Goal: Find specific page/section: Find specific page/section

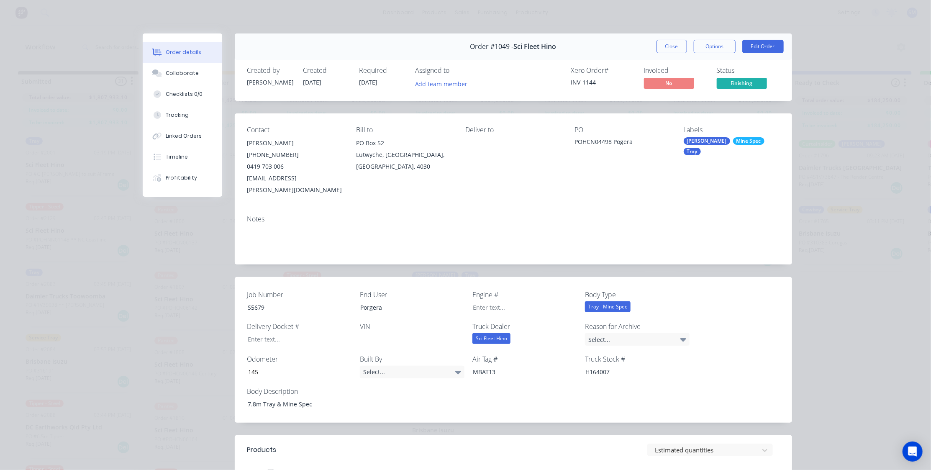
drag, startPoint x: 482, startPoint y: 191, endPoint x: 534, endPoint y: 156, distance: 62.7
click at [481, 192] on div "Contact [PERSON_NAME] [PHONE_NUMBER] [EMAIL_ADDRESS][PERSON_NAME][DOMAIN_NAME] …" at bounding box center [514, 160] width 558 height 95
click at [669, 44] on button "Close" at bounding box center [672, 46] width 31 height 13
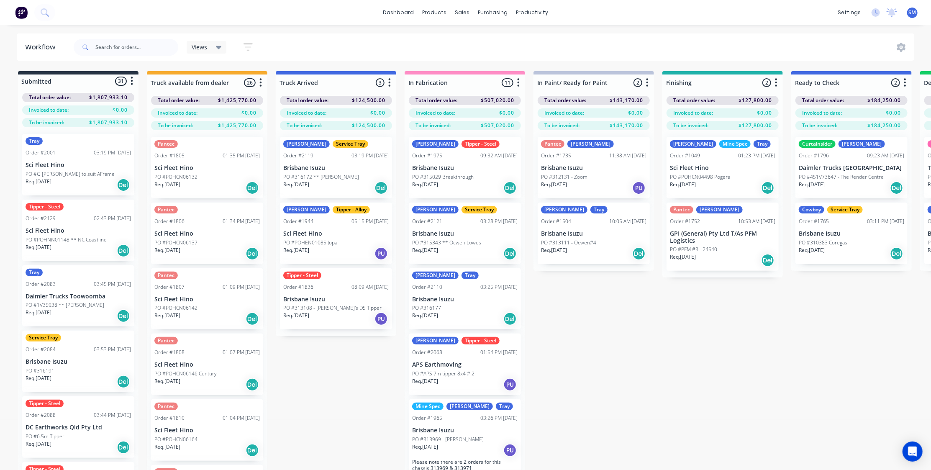
click at [663, 342] on div "Submitted 31 Status colour #273444 hex #273444 Save Cancel Summaries Total orde…" at bounding box center [752, 285] width 1517 height 429
drag, startPoint x: 636, startPoint y: 373, endPoint x: 644, endPoint y: 369, distance: 9.0
click at [636, 374] on div "Submitted 31 Status colour #273444 hex #273444 Save Cancel Summaries Total orde…" at bounding box center [752, 285] width 1517 height 429
click at [774, 350] on div "Submitted 31 Status colour #273444 hex #273444 Save Cancel Summaries Total orde…" at bounding box center [752, 285] width 1517 height 429
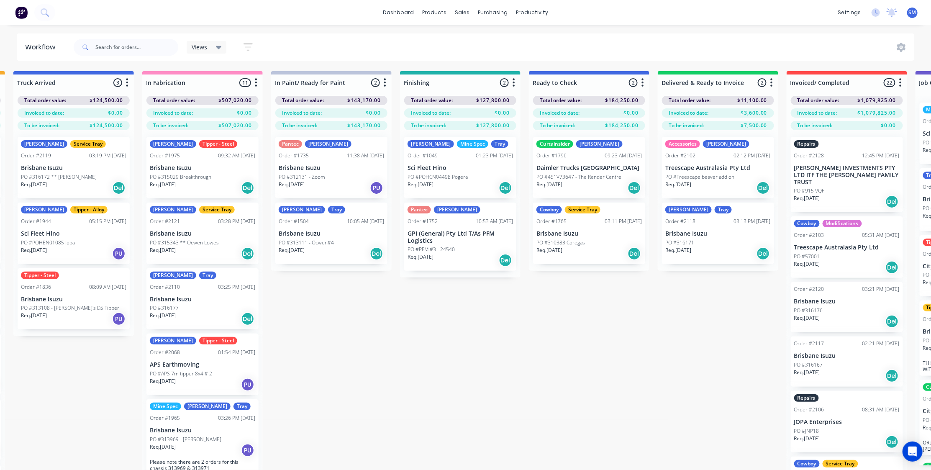
scroll to position [0, 273]
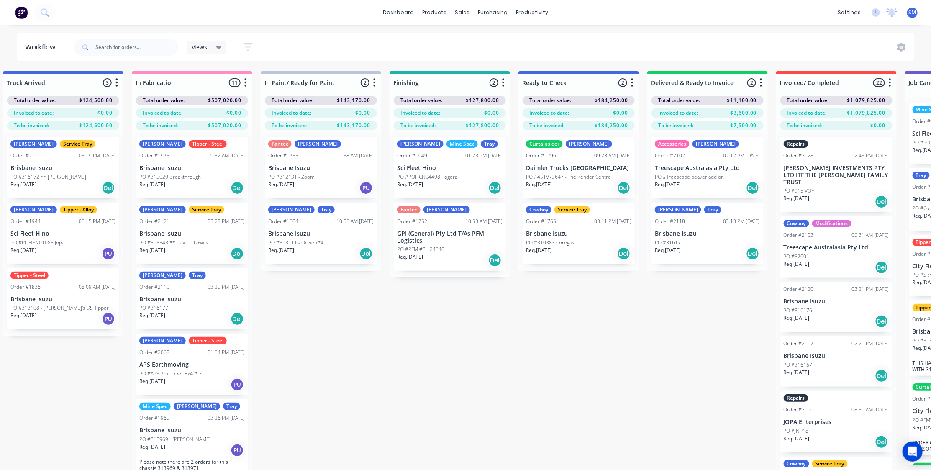
click at [445, 307] on div "Submitted 31 Status colour #273444 hex #273444 Save Cancel Summaries Total orde…" at bounding box center [479, 285] width 1517 height 429
click at [372, 372] on div "Submitted 31 Status colour #273444 hex #273444 Save Cancel Summaries Total orde…" at bounding box center [479, 285] width 1517 height 429
click at [527, 322] on div "Submitted 31 Status colour #273444 hex #273444 Save Cancel Summaries Total orde…" at bounding box center [479, 285] width 1517 height 429
click at [418, 393] on div "Submitted 31 Status colour #273444 hex #273444 Save Cancel Summaries Total orde…" at bounding box center [479, 285] width 1517 height 429
click at [590, 401] on div "Submitted 31 Status colour #273444 hex #273444 Save Cancel Summaries Total orde…" at bounding box center [479, 285] width 1517 height 429
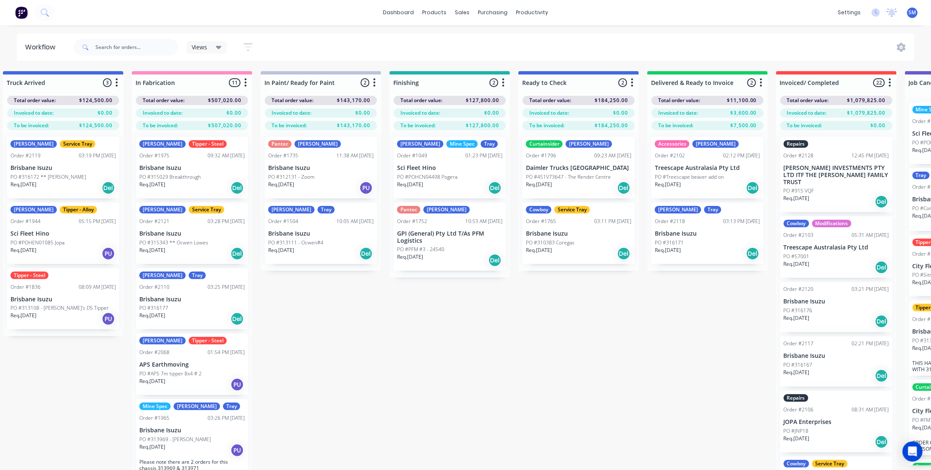
click at [635, 413] on div "Submitted 31 Status colour #273444 hex #273444 Save Cancel Summaries Total orde…" at bounding box center [479, 285] width 1517 height 429
click at [329, 395] on div "Submitted 31 Status colour #273444 hex #273444 Save Cancel Summaries Total orde…" at bounding box center [479, 285] width 1517 height 429
click at [615, 48] on div "Views Save new view None (Default) edit Show/Hide statuses Show line item cards…" at bounding box center [493, 47] width 843 height 25
click at [652, 350] on div "Submitted 31 Status colour #273444 hex #273444 Save Cancel Summaries Total orde…" at bounding box center [479, 285] width 1517 height 429
click at [560, 344] on div "Submitted 31 Status colour #273444 hex #273444 Save Cancel Summaries Total orde…" at bounding box center [479, 285] width 1517 height 429
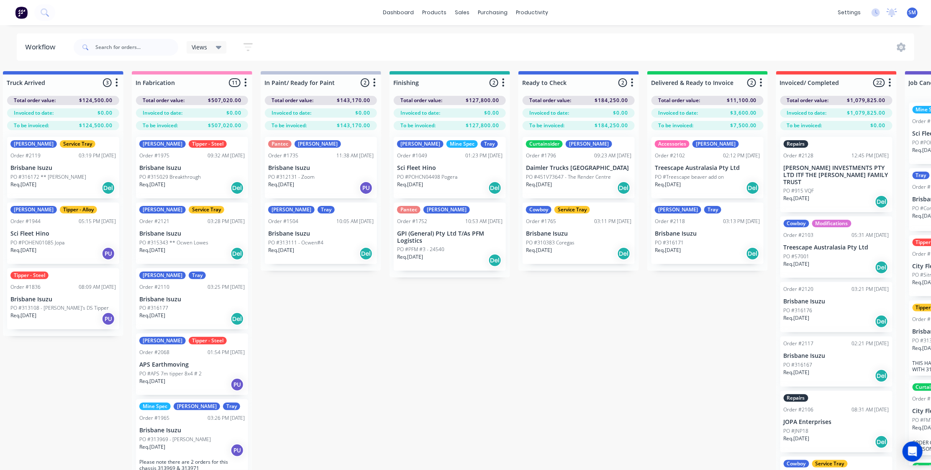
click at [429, 376] on div "Submitted 31 Status colour #273444 hex #273444 Save Cancel Summaries Total orde…" at bounding box center [479, 285] width 1517 height 429
click at [420, 378] on div "Submitted 31 Status colour #273444 hex #273444 Save Cancel Summaries Total orde…" at bounding box center [479, 285] width 1517 height 429
click at [103, 48] on input "text" at bounding box center [136, 47] width 83 height 17
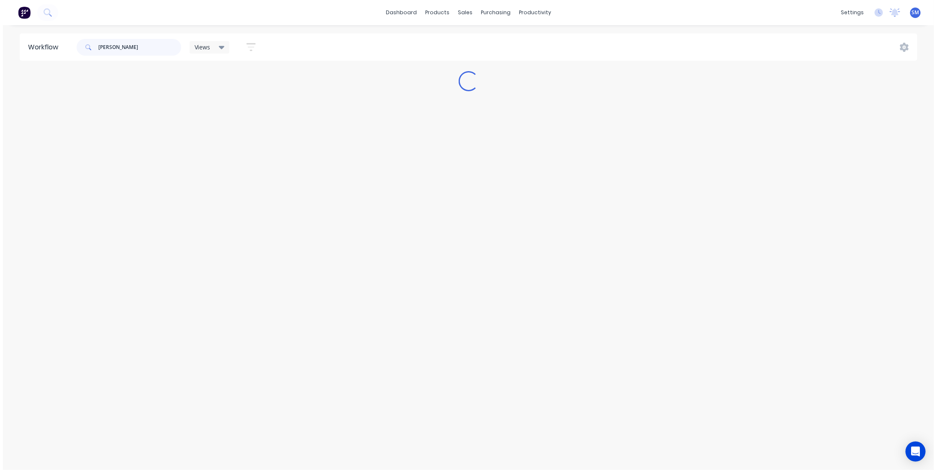
scroll to position [0, 0]
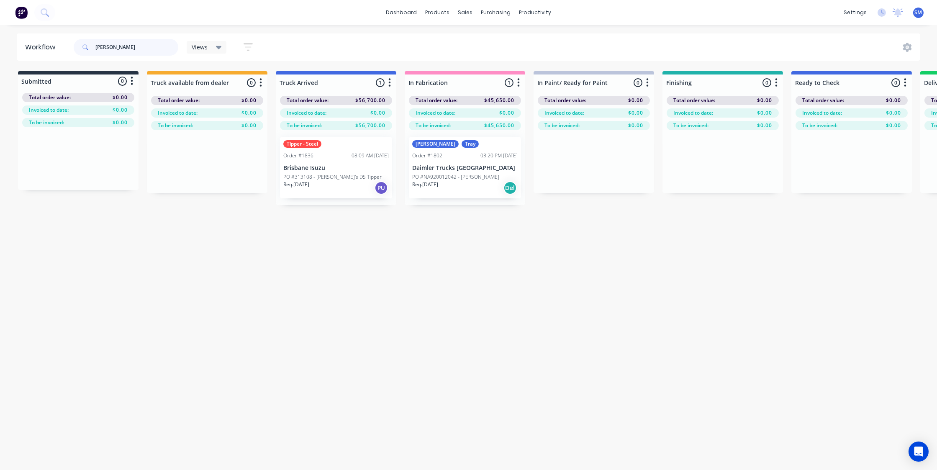
type input "[PERSON_NAME]"
click at [319, 176] on p "PO #313108 - [PERSON_NAME]'s DS Tipper" at bounding box center [332, 177] width 98 height 8
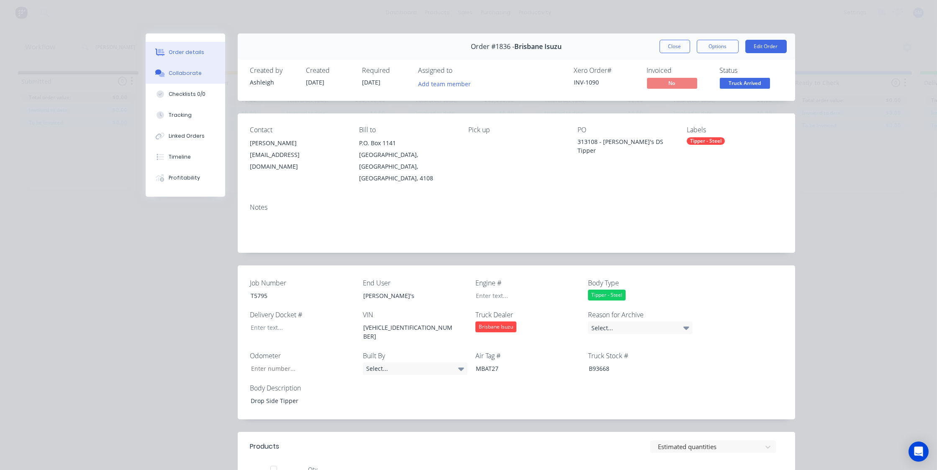
click at [180, 72] on div "Collaborate" at bounding box center [185, 73] width 33 height 8
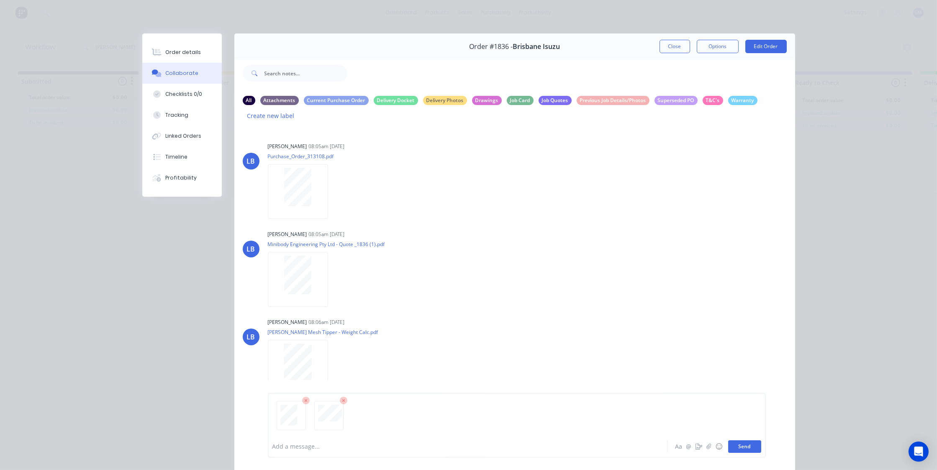
click at [741, 445] on button "Send" at bounding box center [744, 446] width 33 height 13
click at [674, 44] on button "Close" at bounding box center [675, 46] width 31 height 13
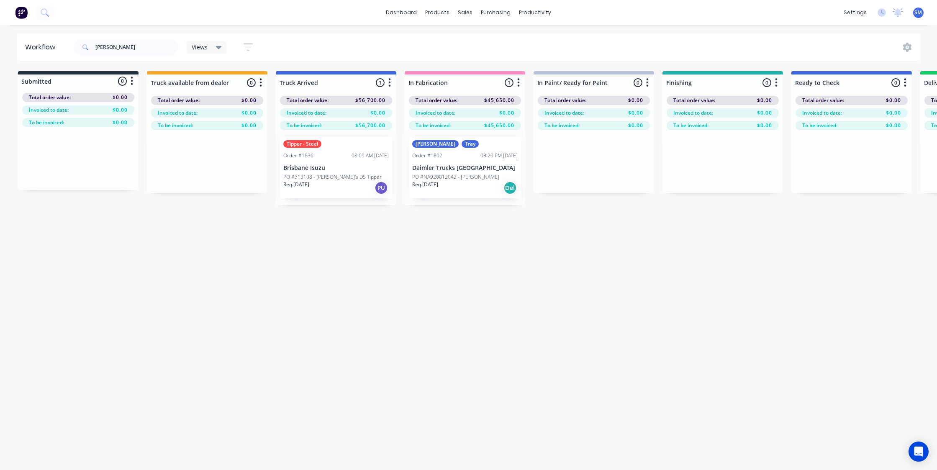
click at [510, 321] on div "Workflow [PERSON_NAME] Views Save new view None (Default) edit Show/Hide status…" at bounding box center [468, 243] width 937 height 420
click at [614, 314] on div "Workflow [PERSON_NAME] Views Save new view None (Default) edit Show/Hide status…" at bounding box center [468, 243] width 937 height 420
click at [672, 275] on div "Workflow [PERSON_NAME] Views Save new view None (Default) edit Show/Hide status…" at bounding box center [468, 243] width 937 height 420
click at [629, 301] on div "Workflow [PERSON_NAME] Views Save new view None (Default) edit Show/Hide status…" at bounding box center [468, 243] width 937 height 420
click at [521, 294] on div "Workflow [PERSON_NAME] Views Save new view None (Default) edit Show/Hide status…" at bounding box center [468, 243] width 937 height 420
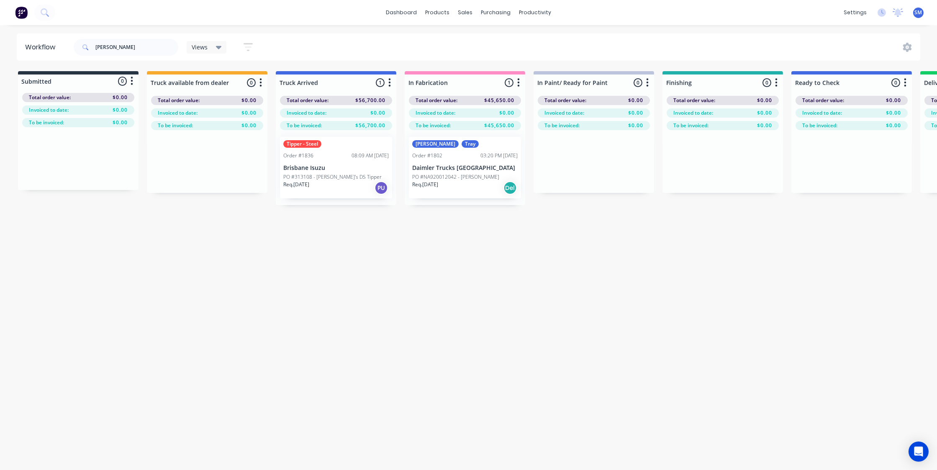
click at [677, 333] on div "Workflow [PERSON_NAME] Views Save new view None (Default) edit Show/Hide status…" at bounding box center [468, 243] width 937 height 420
click at [352, 38] on div "[PERSON_NAME] Views Save new view None (Default) edit Show/Hide statuses Show l…" at bounding box center [496, 47] width 849 height 25
click at [493, 39] on div "Sales Orders" at bounding box center [496, 40] width 34 height 8
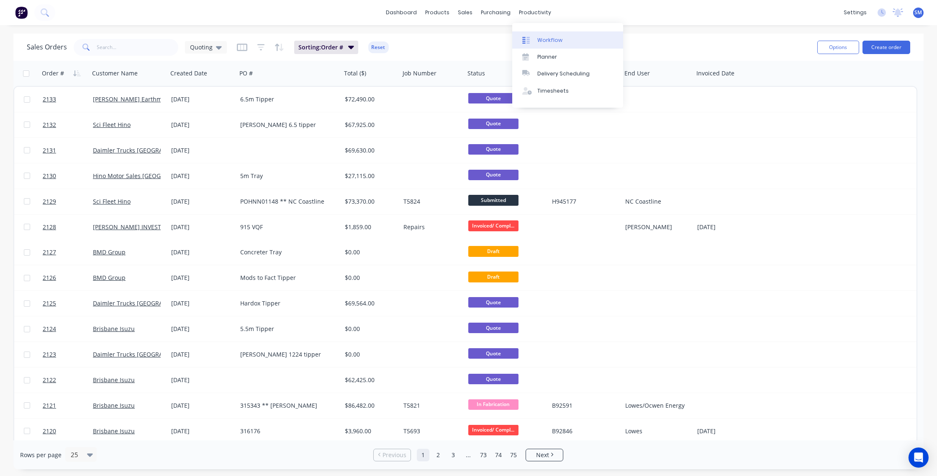
click at [548, 35] on link "Workflow" at bounding box center [567, 39] width 111 height 17
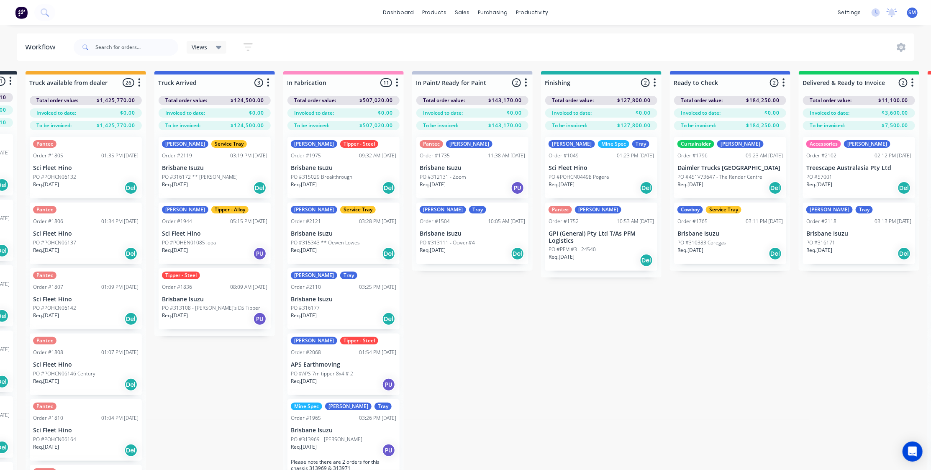
scroll to position [0, 188]
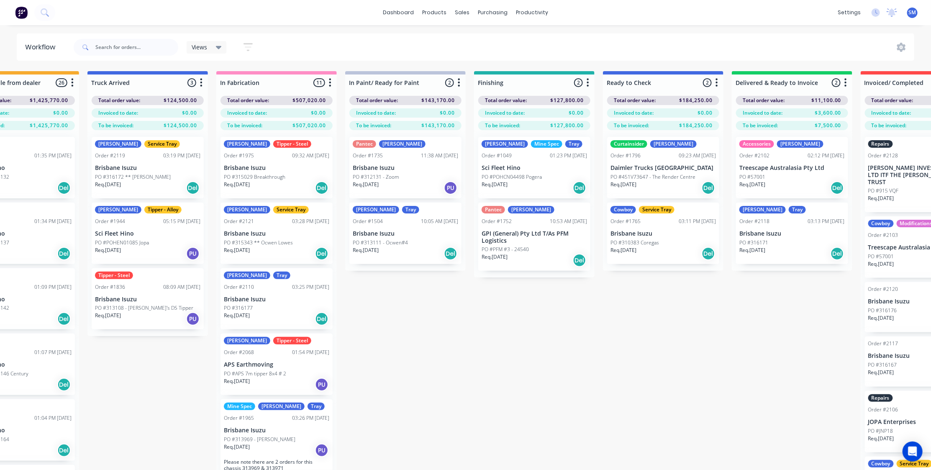
drag, startPoint x: 462, startPoint y: 441, endPoint x: 526, endPoint y: 402, distance: 75.3
click at [462, 437] on div "Submitted 31 Status colour #273444 hex #273444 Save Cancel Summaries Total orde…" at bounding box center [563, 285] width 1517 height 429
click at [617, 373] on div "Submitted 31 Status colour #273444 hex #273444 Save Cancel Summaries Total orde…" at bounding box center [563, 285] width 1517 height 429
click at [452, 380] on div "Submitted 31 Status colour #273444 hex #273444 Save Cancel Summaries Total orde…" at bounding box center [563, 285] width 1517 height 429
click at [586, 359] on div "Submitted 31 Status colour #273444 hex #273444 Save Cancel Summaries Total orde…" at bounding box center [563, 285] width 1517 height 429
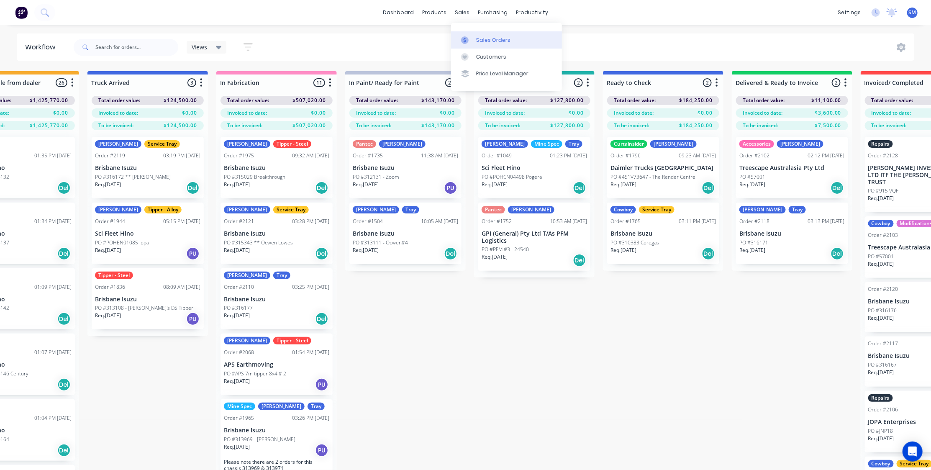
click at [491, 38] on div "Sales Orders" at bounding box center [493, 40] width 34 height 8
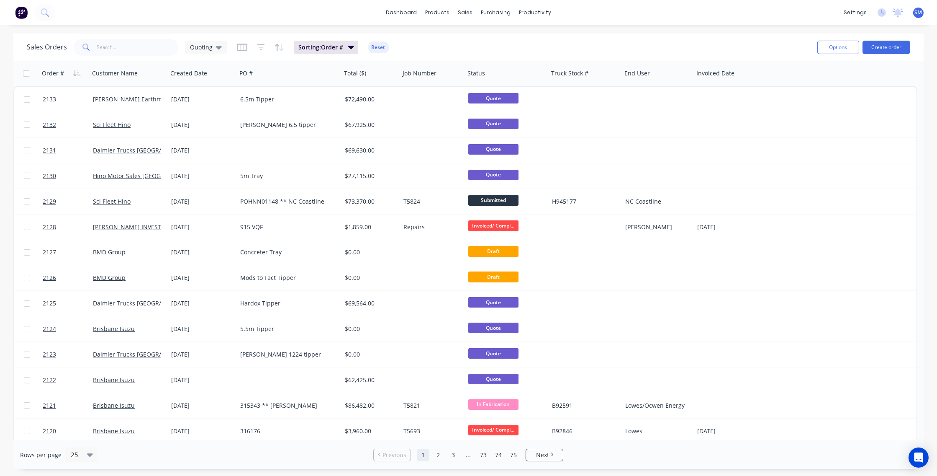
click at [728, 42] on div "Sales Orders Quoting Sorting: Order # Reset" at bounding box center [419, 47] width 784 height 21
click at [733, 16] on div "dashboard products sales purchasing productivity dashboard products Product Cat…" at bounding box center [468, 12] width 937 height 25
click at [548, 38] on div "Workflow" at bounding box center [549, 40] width 25 height 8
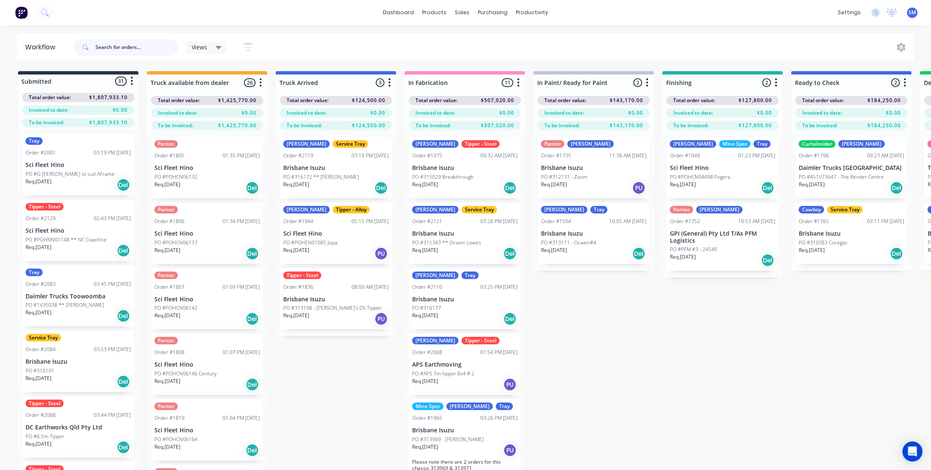
click at [126, 50] on input "text" at bounding box center [136, 47] width 83 height 17
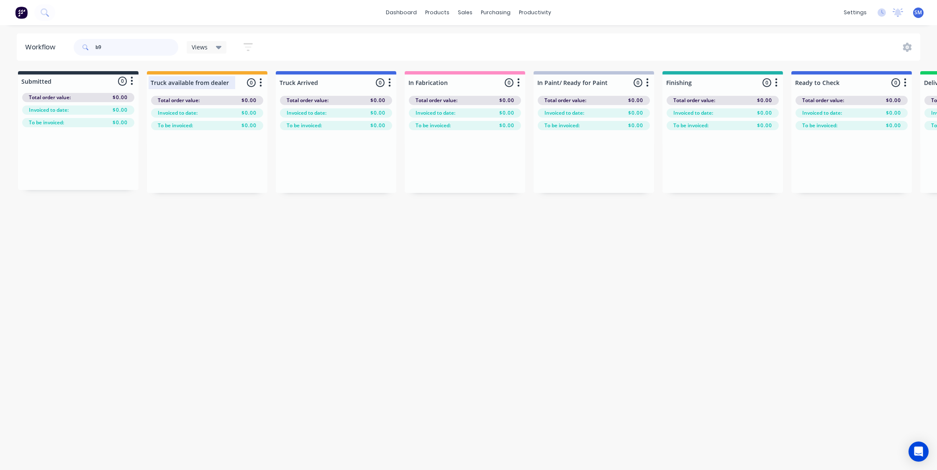
type input "b"
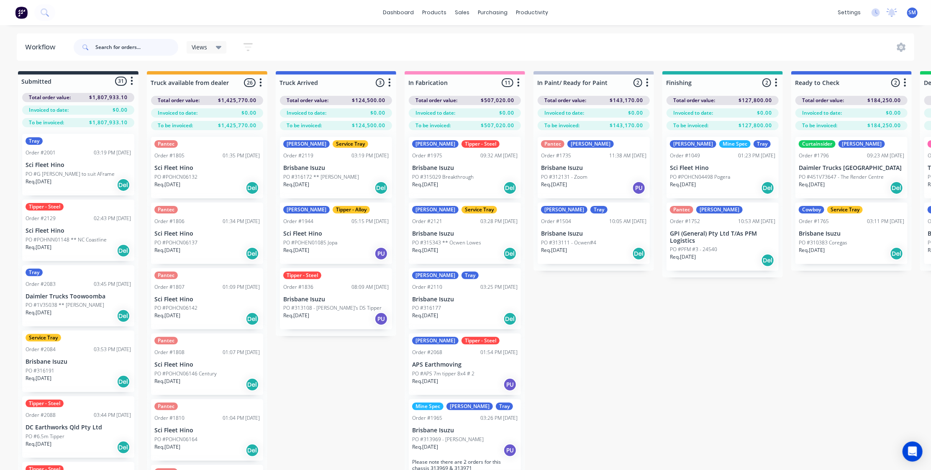
click at [114, 46] on input "text" at bounding box center [136, 47] width 83 height 17
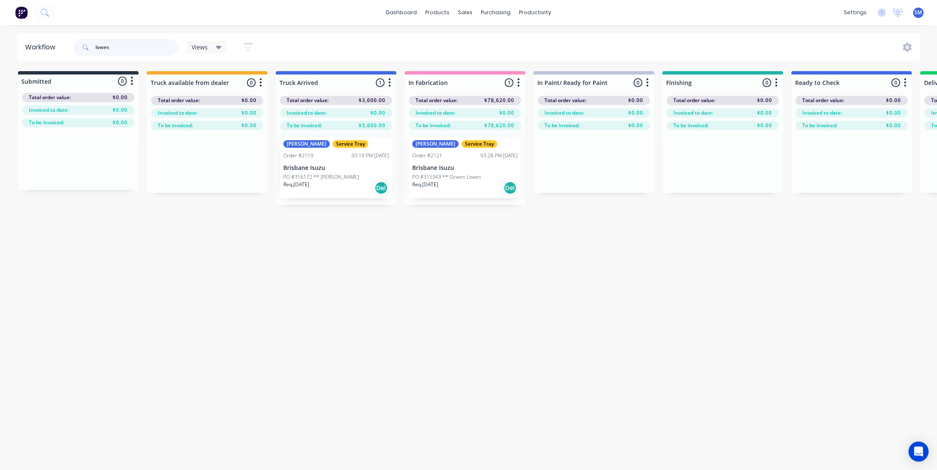
type input "lowes"
click at [321, 158] on div "Order #2119 03:19 PM [DATE]" at bounding box center [335, 156] width 105 height 8
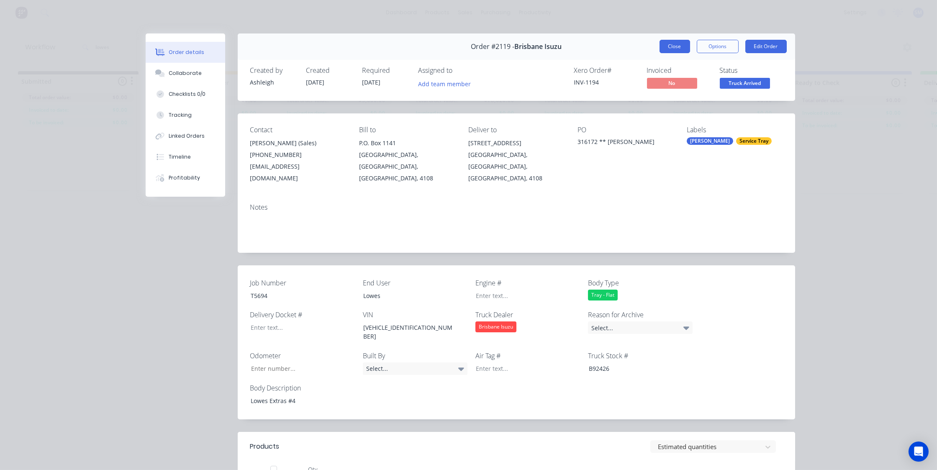
click at [665, 46] on button "Close" at bounding box center [675, 46] width 31 height 13
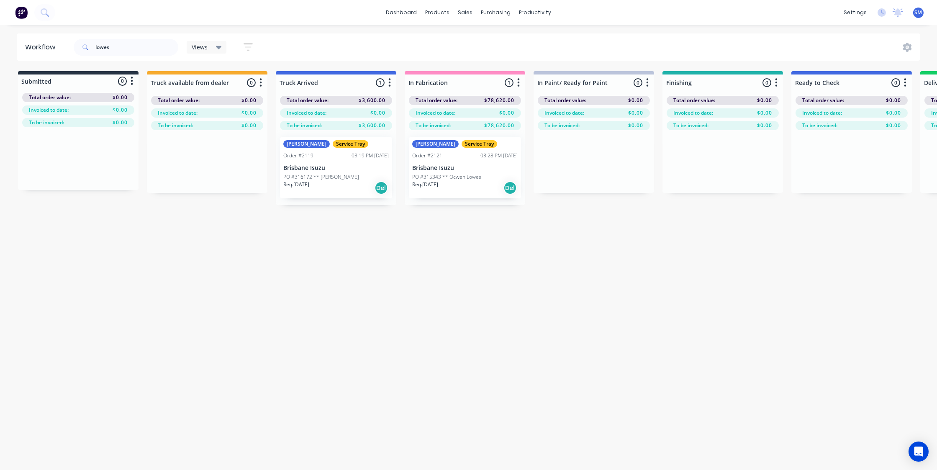
click at [451, 174] on p "PO #315343 ** Ocwen Lowes" at bounding box center [446, 177] width 69 height 8
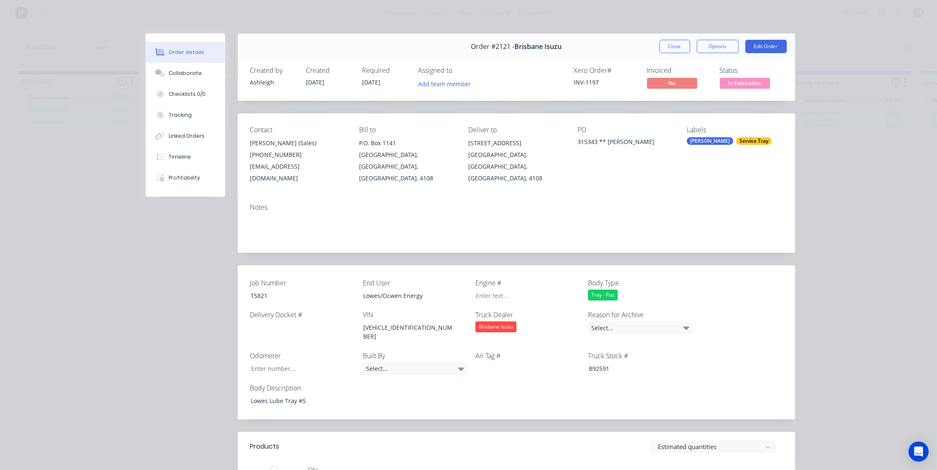
click at [667, 46] on button "Close" at bounding box center [675, 46] width 31 height 13
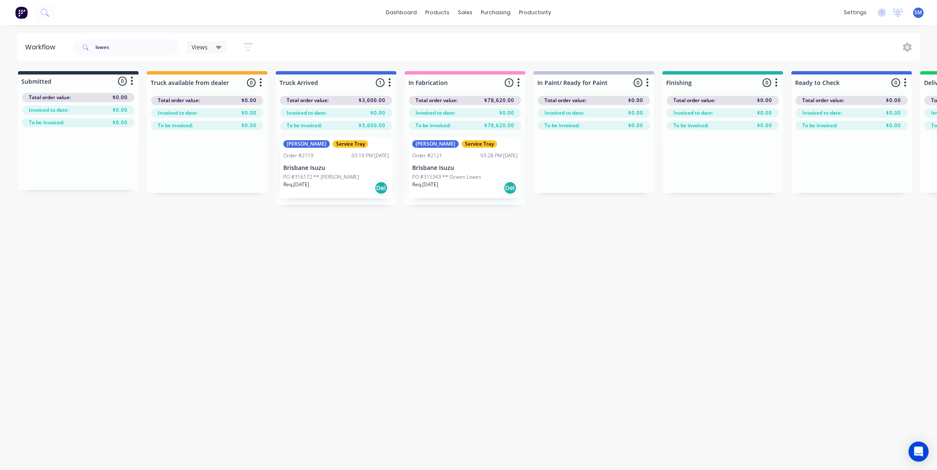
click at [280, 307] on div "Workflow lowes Views Save new view None (Default) edit Show/Hide statuses Show …" at bounding box center [468, 243] width 937 height 420
click at [565, 331] on div "Workflow lowes Views Save new view None (Default) edit Show/Hide statuses Show …" at bounding box center [468, 243] width 937 height 420
click at [210, 258] on div "Workflow lowes Views Save new view None (Default) edit Show/Hide statuses Show …" at bounding box center [468, 243] width 937 height 420
click at [508, 40] on div "Purchase Orders" at bounding box center [523, 40] width 44 height 8
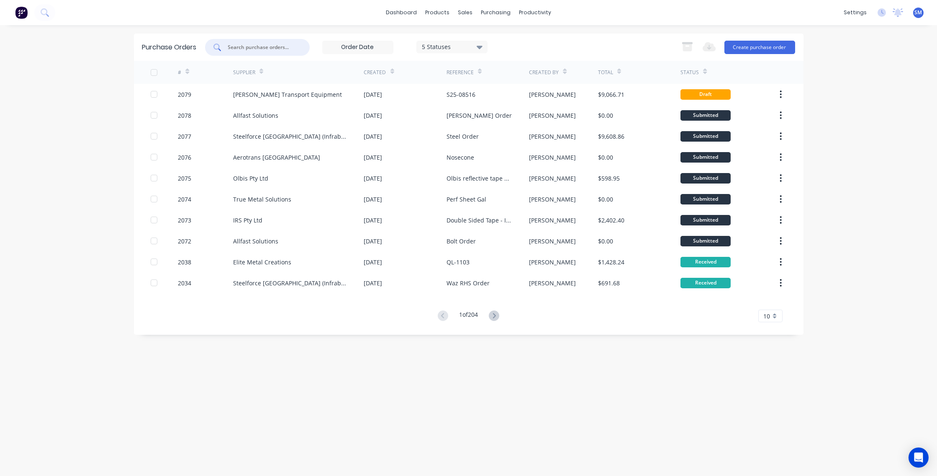
click at [247, 46] on input "text" at bounding box center [261, 47] width 69 height 8
type input "p"
click at [498, 314] on icon at bounding box center [494, 315] width 10 height 10
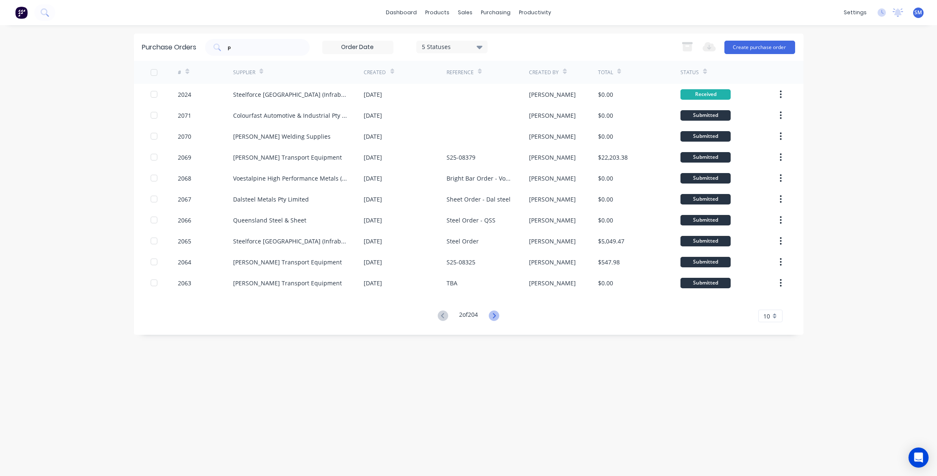
click at [494, 315] on icon at bounding box center [494, 315] width 10 height 10
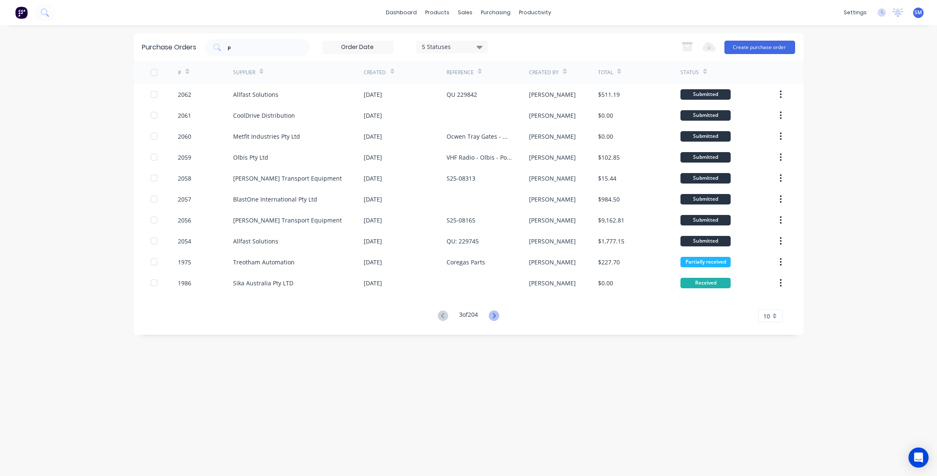
click at [494, 314] on icon at bounding box center [494, 315] width 10 height 10
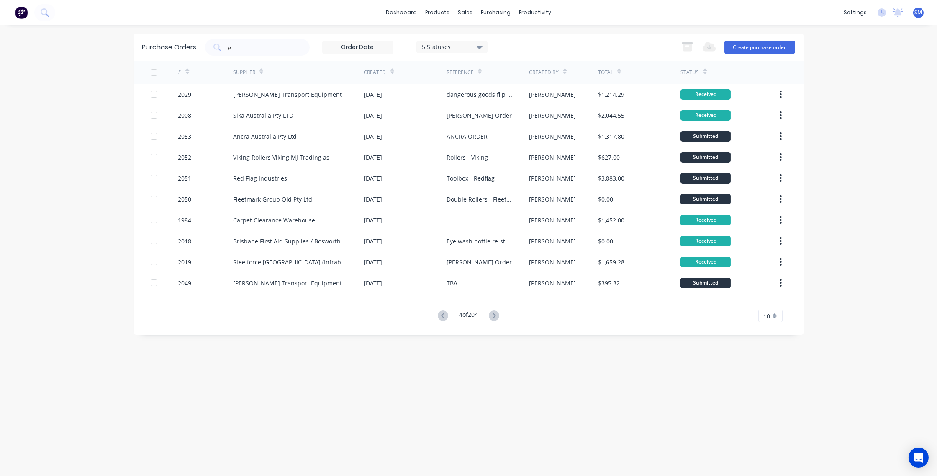
click at [494, 314] on icon at bounding box center [494, 315] width 10 height 10
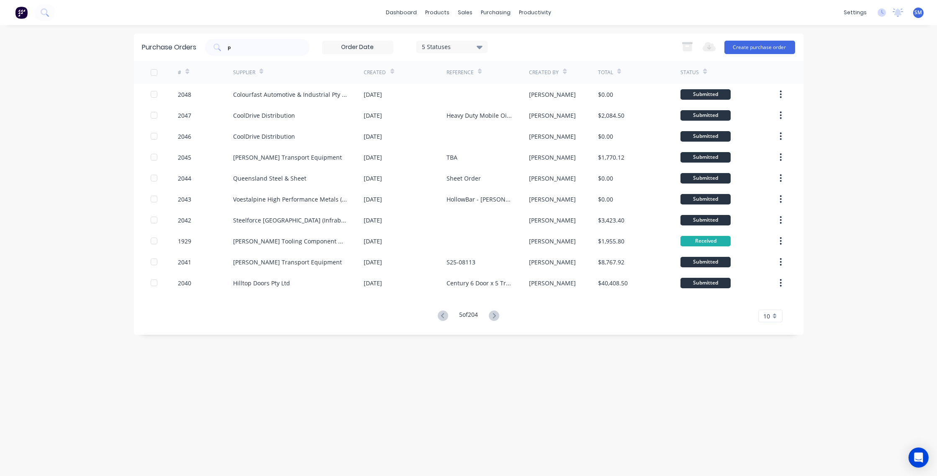
click at [494, 314] on icon at bounding box center [494, 315] width 10 height 10
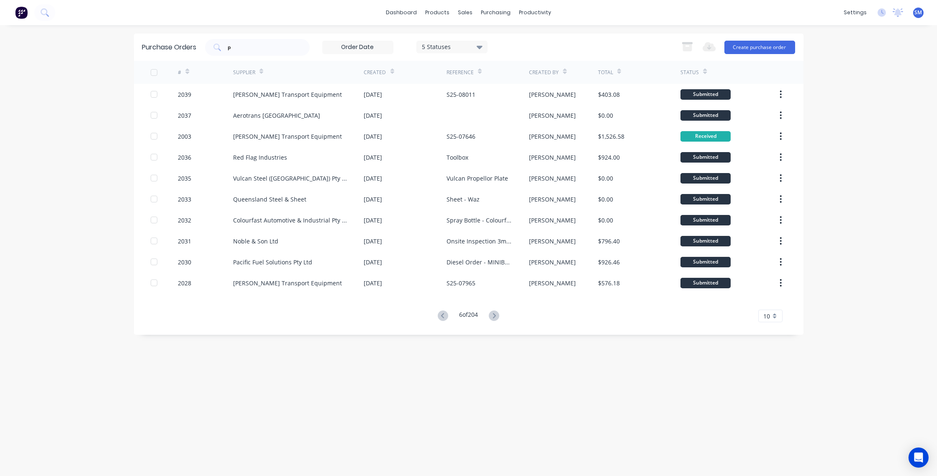
click at [494, 314] on icon at bounding box center [494, 315] width 10 height 10
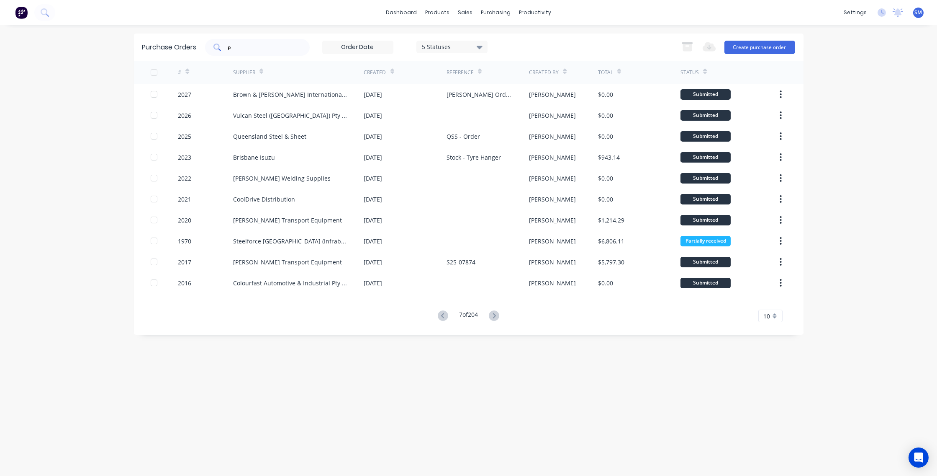
click at [231, 46] on input "p" at bounding box center [261, 47] width 69 height 8
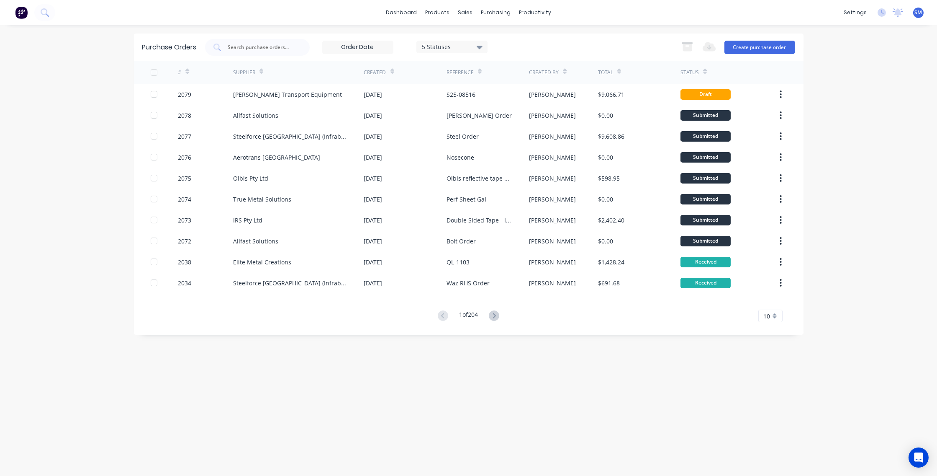
click at [516, 380] on div "Purchase Orders 5 Statuses 5 Statuses Export to Excel (XLSX) Create purchase or…" at bounding box center [469, 250] width 670 height 434
click at [603, 452] on div "Purchase Orders 5 Statuses 5 Statuses Export to Excel (XLSX) Create purchase or…" at bounding box center [469, 250] width 670 height 434
click at [856, 156] on div "dashboard products sales purchasing productivity dashboard products Product Cat…" at bounding box center [468, 238] width 937 height 476
